Goal: Find specific page/section: Find specific page/section

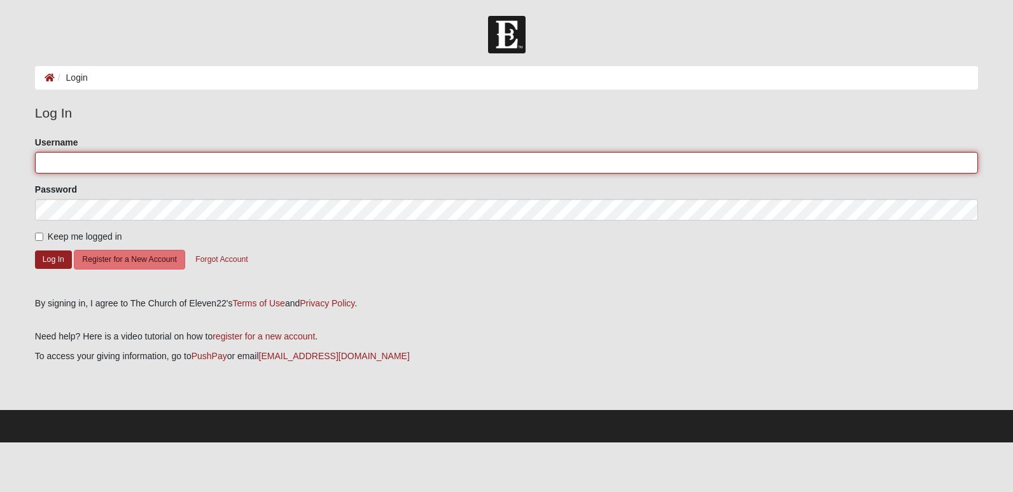
type input "[EMAIL_ADDRESS][DOMAIN_NAME]"
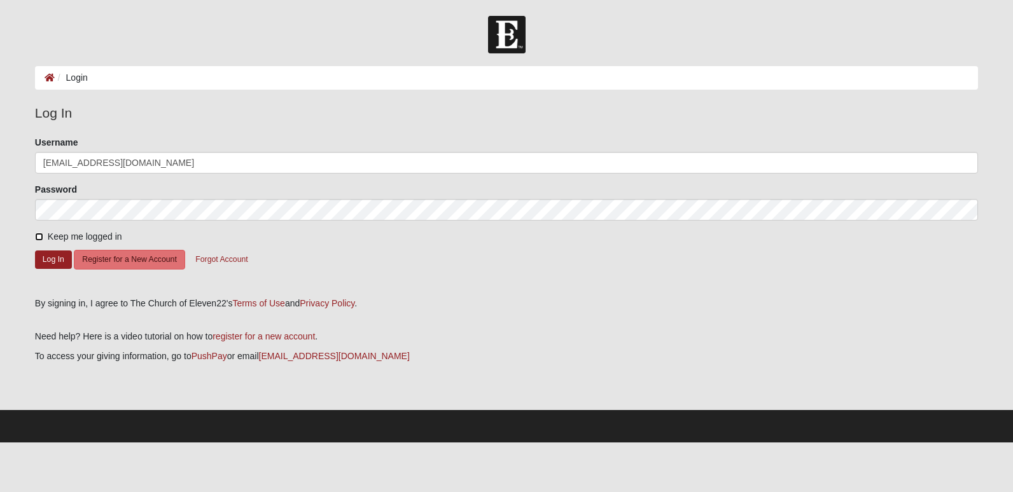
click at [43, 238] on input "Keep me logged in" at bounding box center [39, 237] width 8 height 8
checkbox input "true"
click at [46, 258] on button "Log In" at bounding box center [53, 260] width 37 height 18
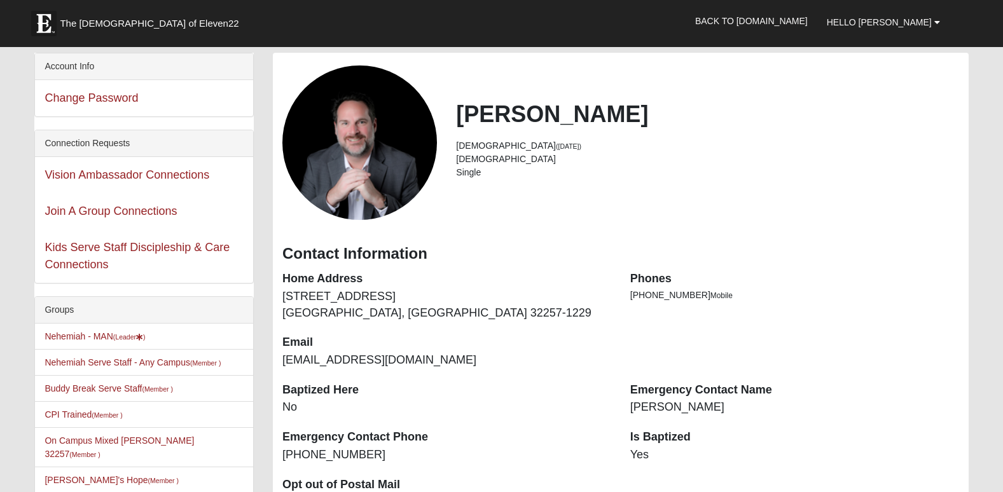
scroll to position [64, 0]
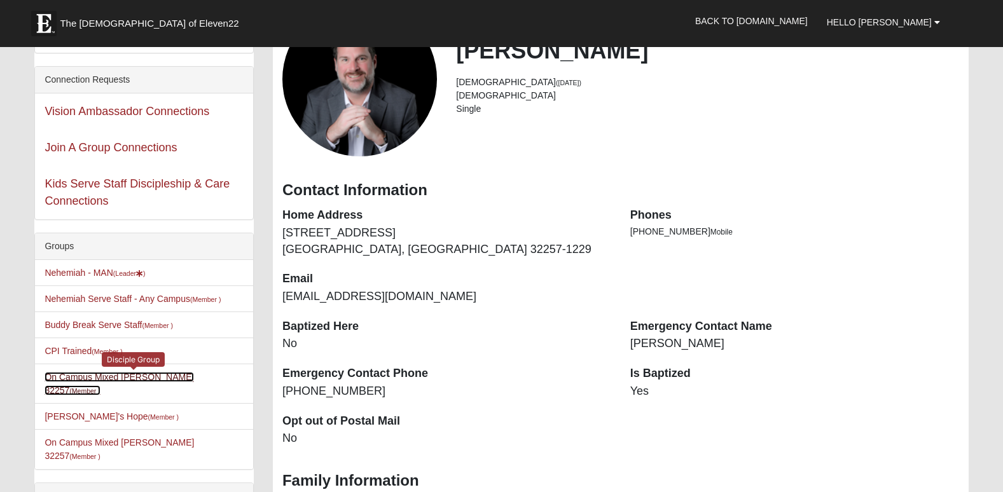
click at [153, 379] on link "On Campus Mixed Hannigan 32257 (Member )" at bounding box center [119, 384] width 149 height 24
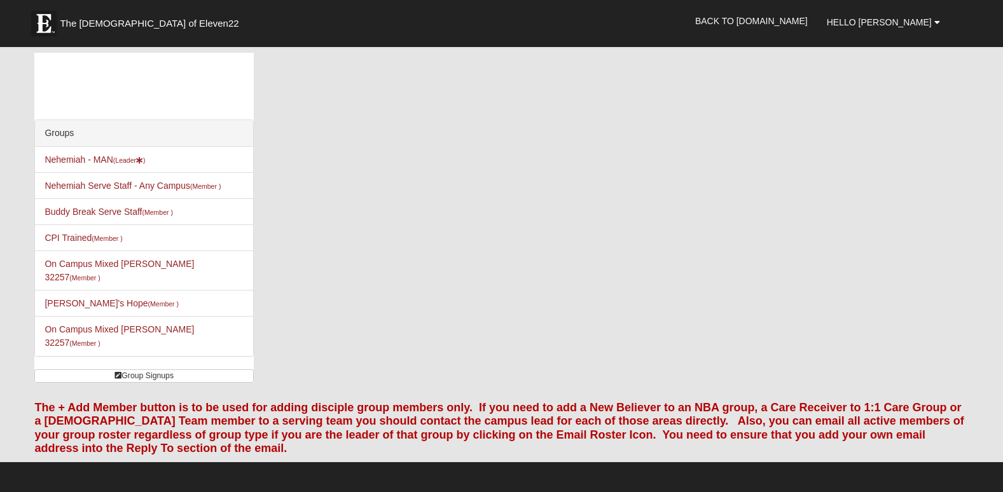
click at [474, 242] on div "Groups Nehemiah - MAN (Leader ) Nehemiah Serve Staff - Any Campus (Member ) Bud…" at bounding box center [501, 223] width 953 height 340
